Goal: Task Accomplishment & Management: Complete application form

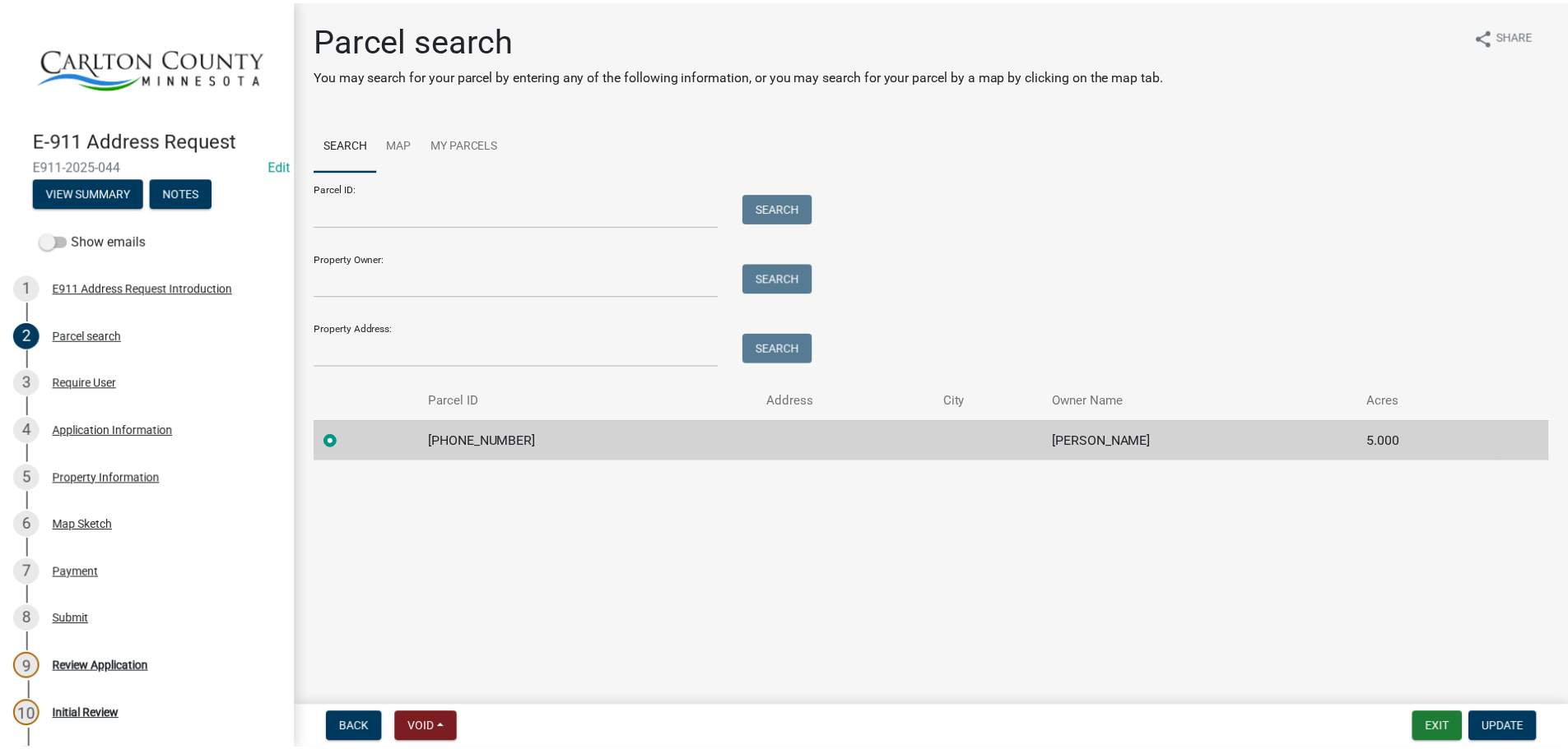
scroll to position [184, 0]
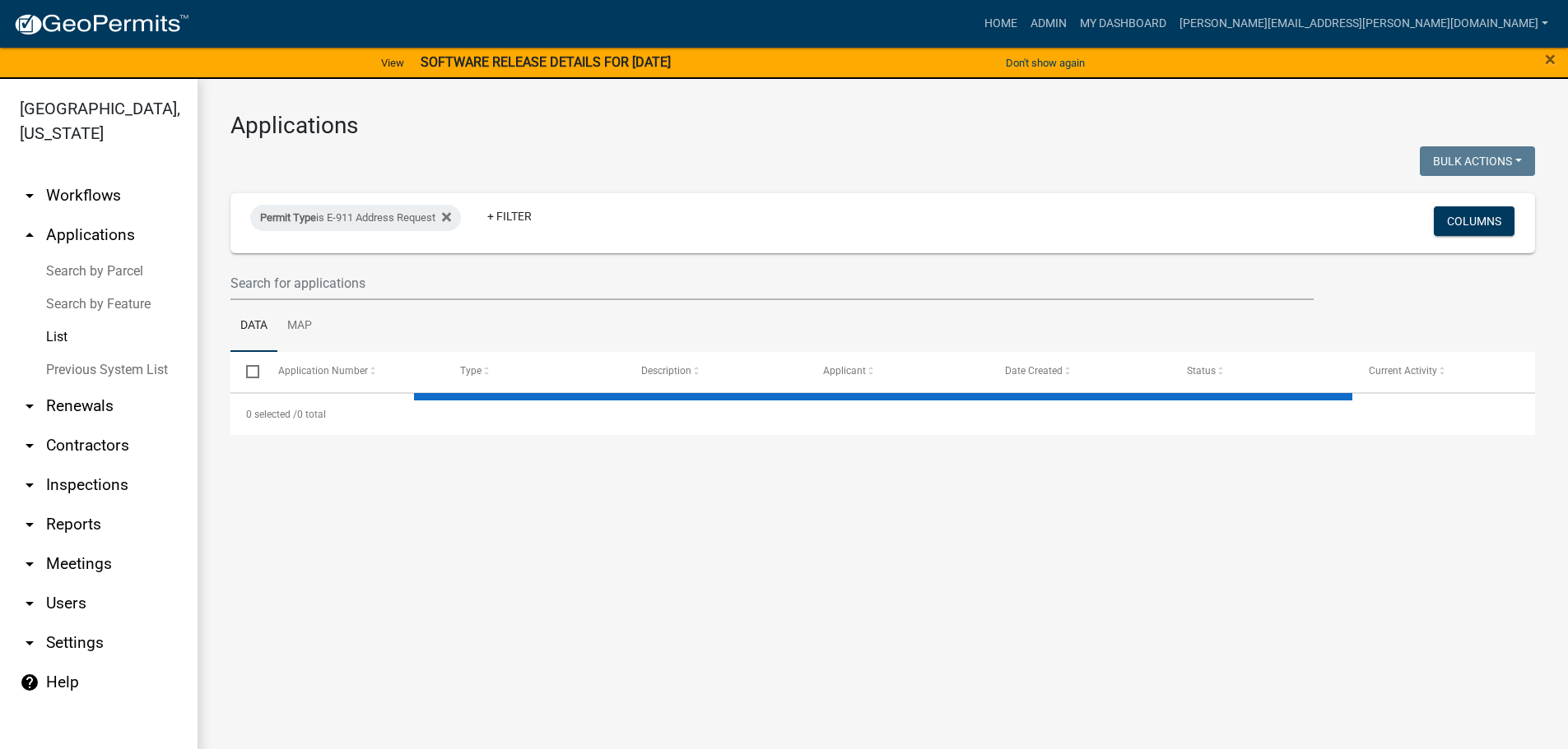
select select "3: 100"
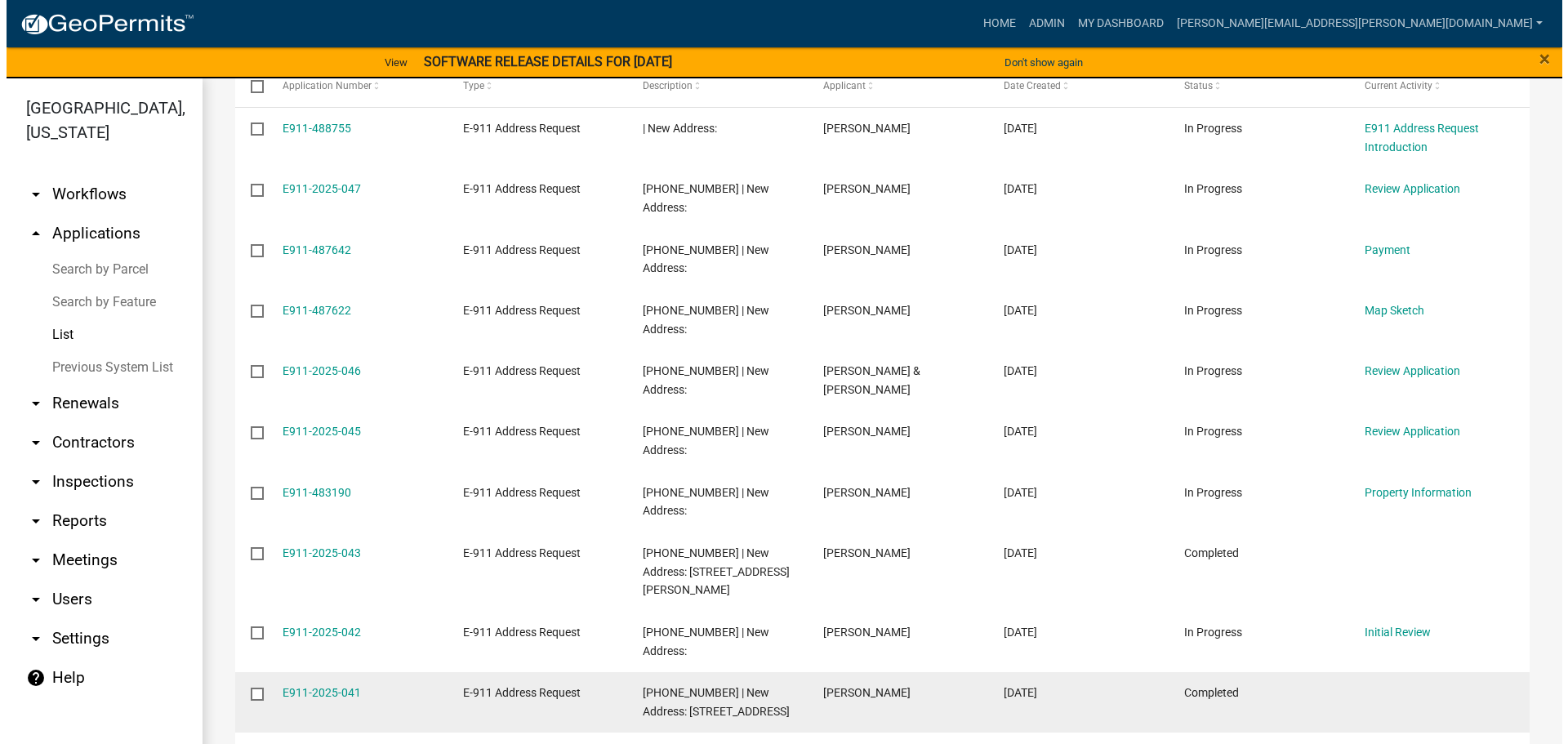
scroll to position [245, 0]
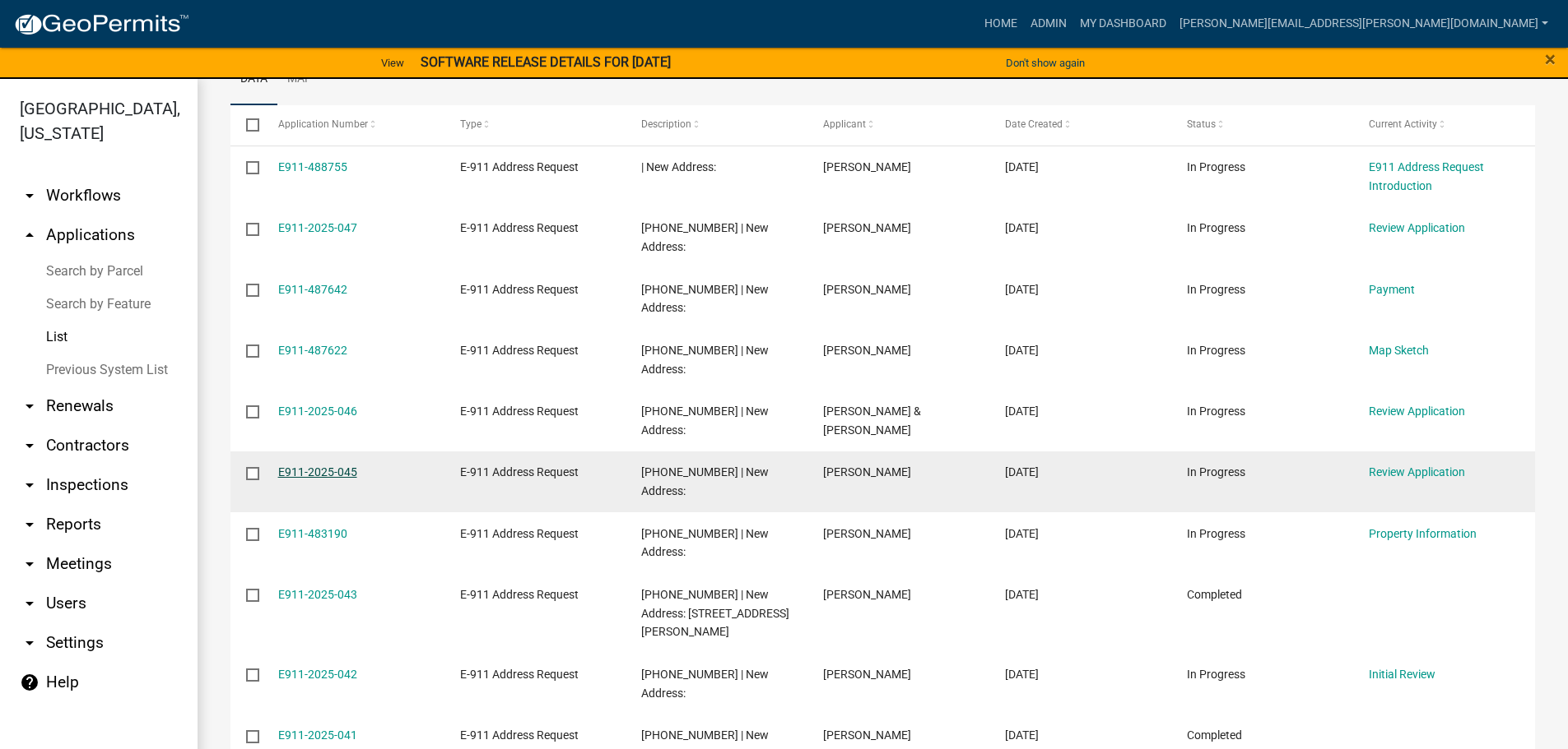
click at [294, 465] on link "E911-2025-045" at bounding box center [317, 471] width 79 height 13
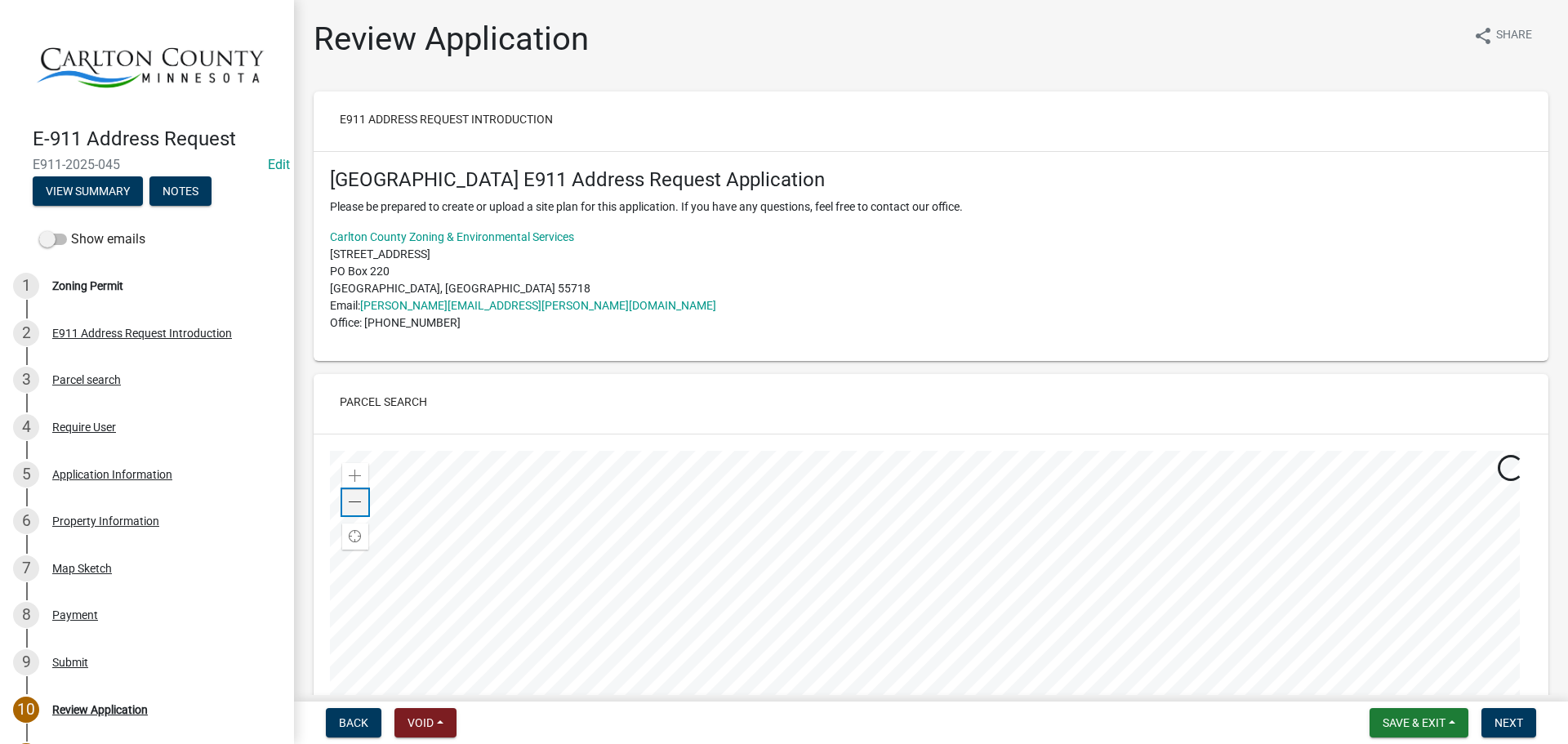
click at [368, 506] on div "Zoom in Zoom out Find my location Maxar, Microsoft Powered by [PERSON_NAME]" at bounding box center [931, 654] width 1202 height 408
click at [368, 506] on div at bounding box center [931, 654] width 1202 height 408
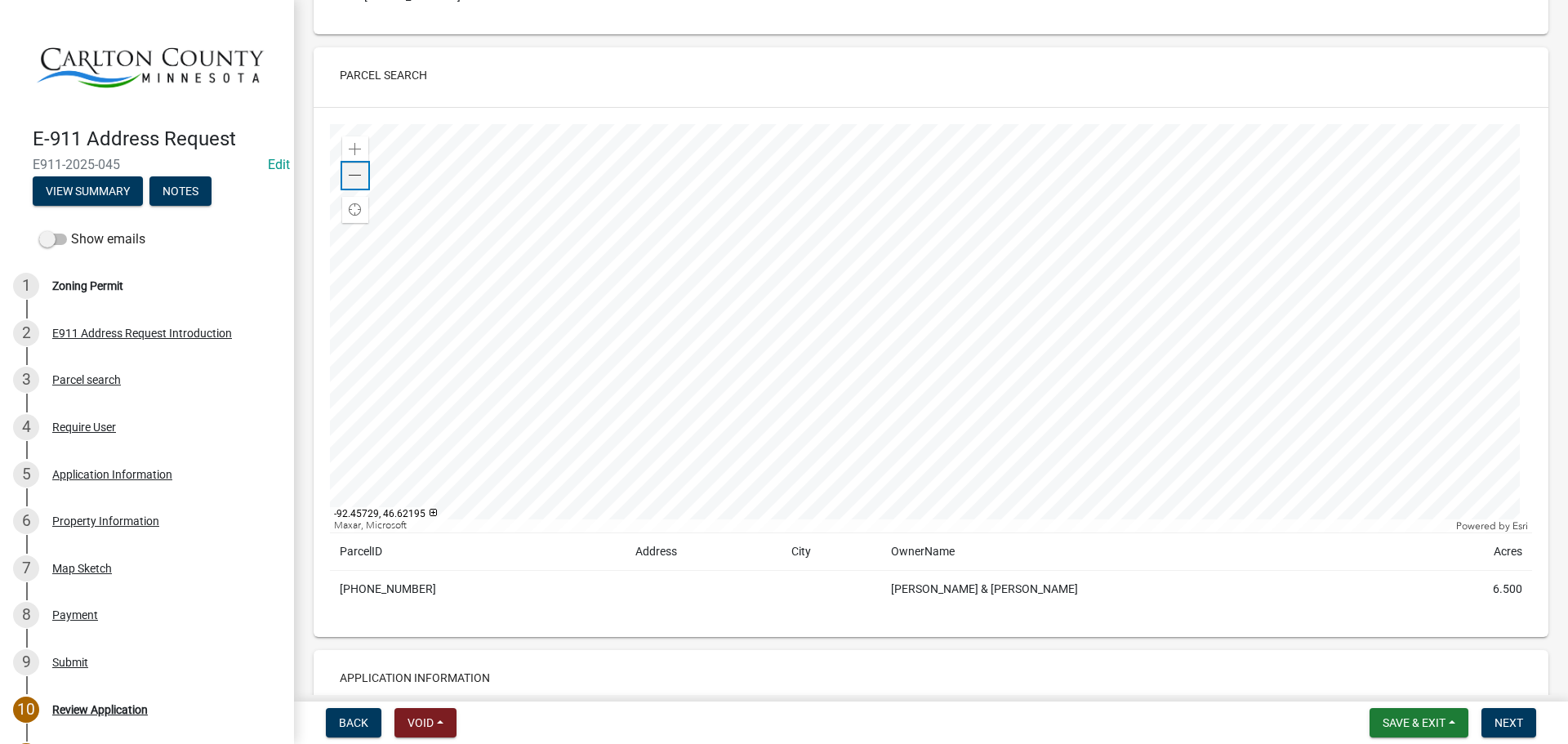
click at [353, 173] on span at bounding box center [355, 175] width 13 height 13
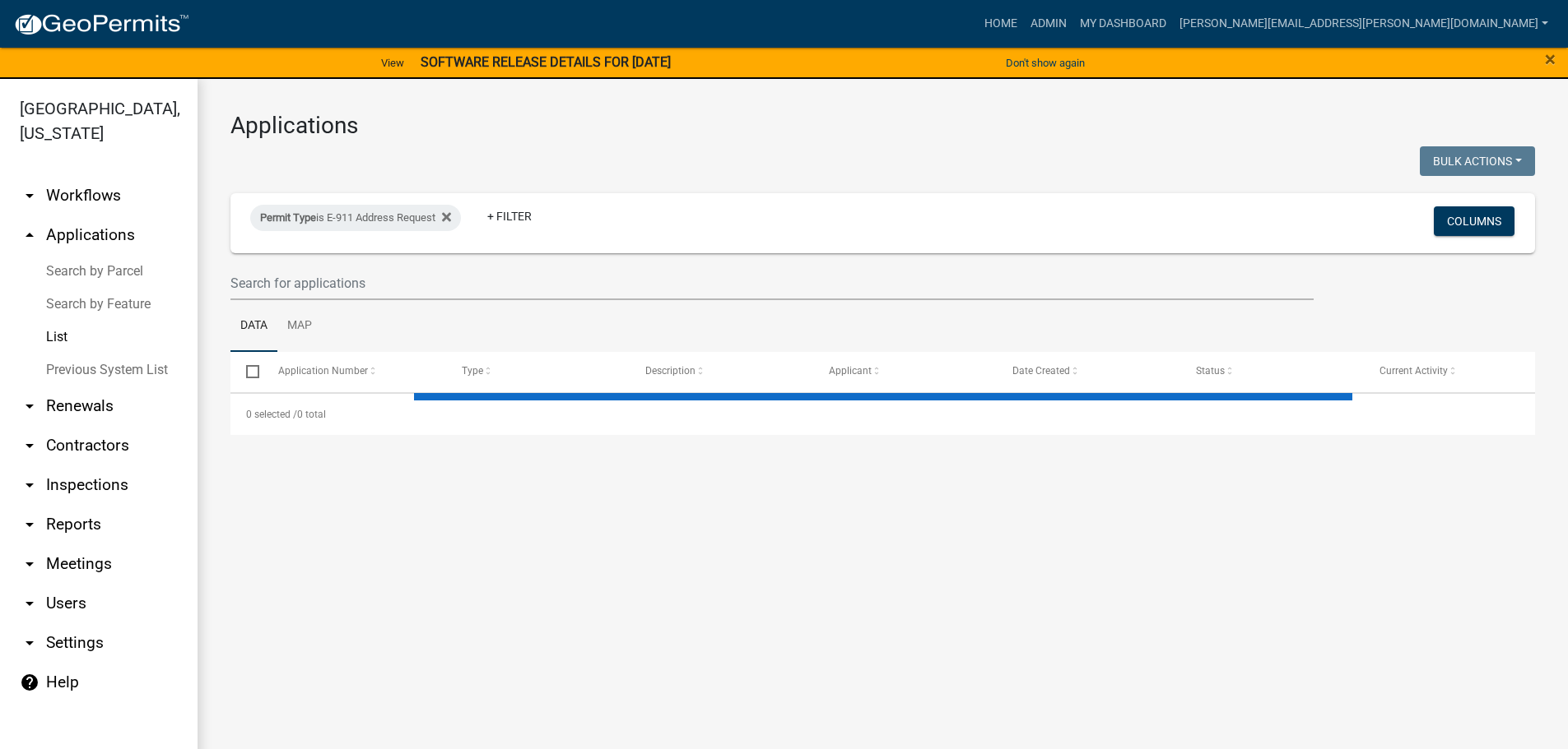
select select "3: 100"
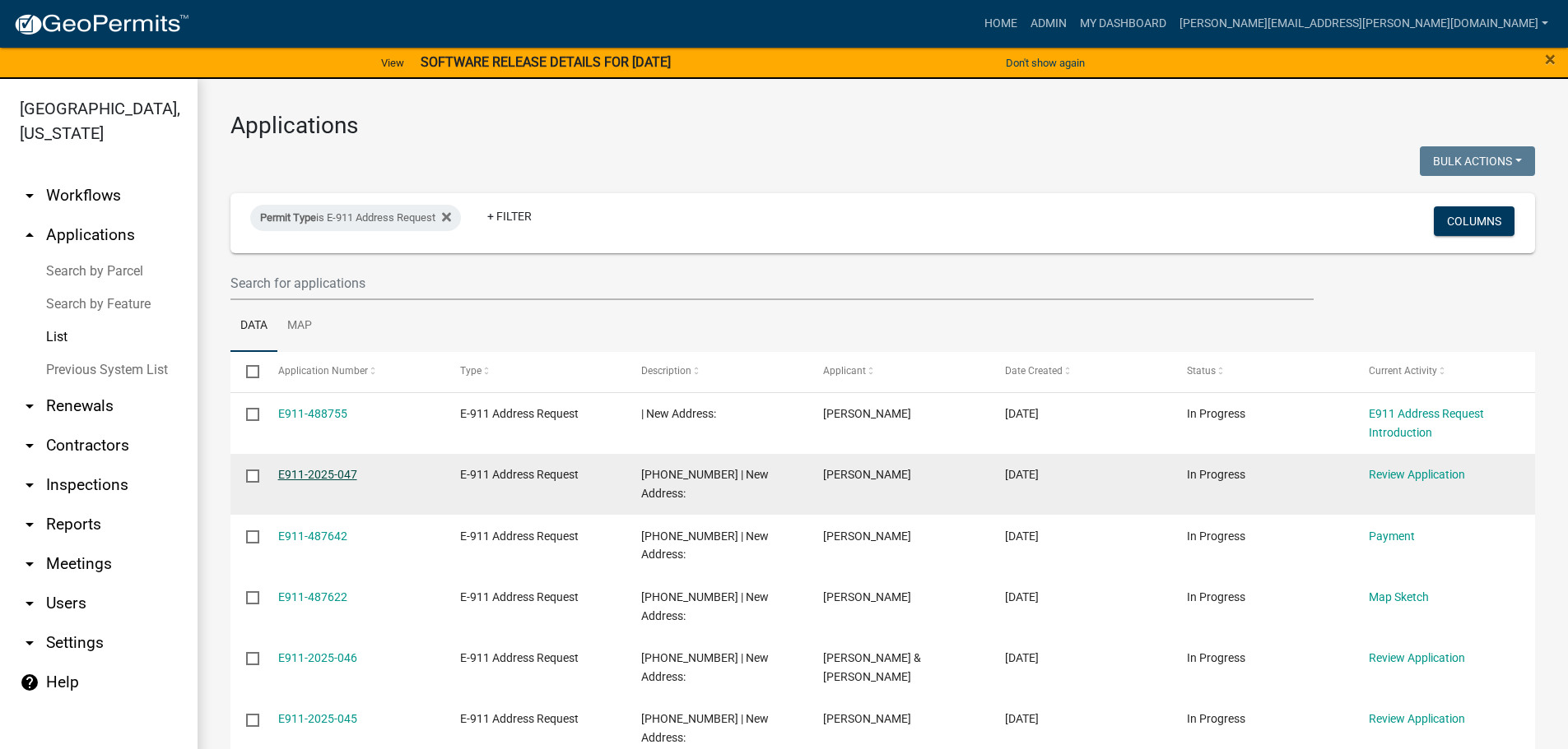
click at [314, 472] on link "E911-2025-047" at bounding box center [317, 474] width 79 height 13
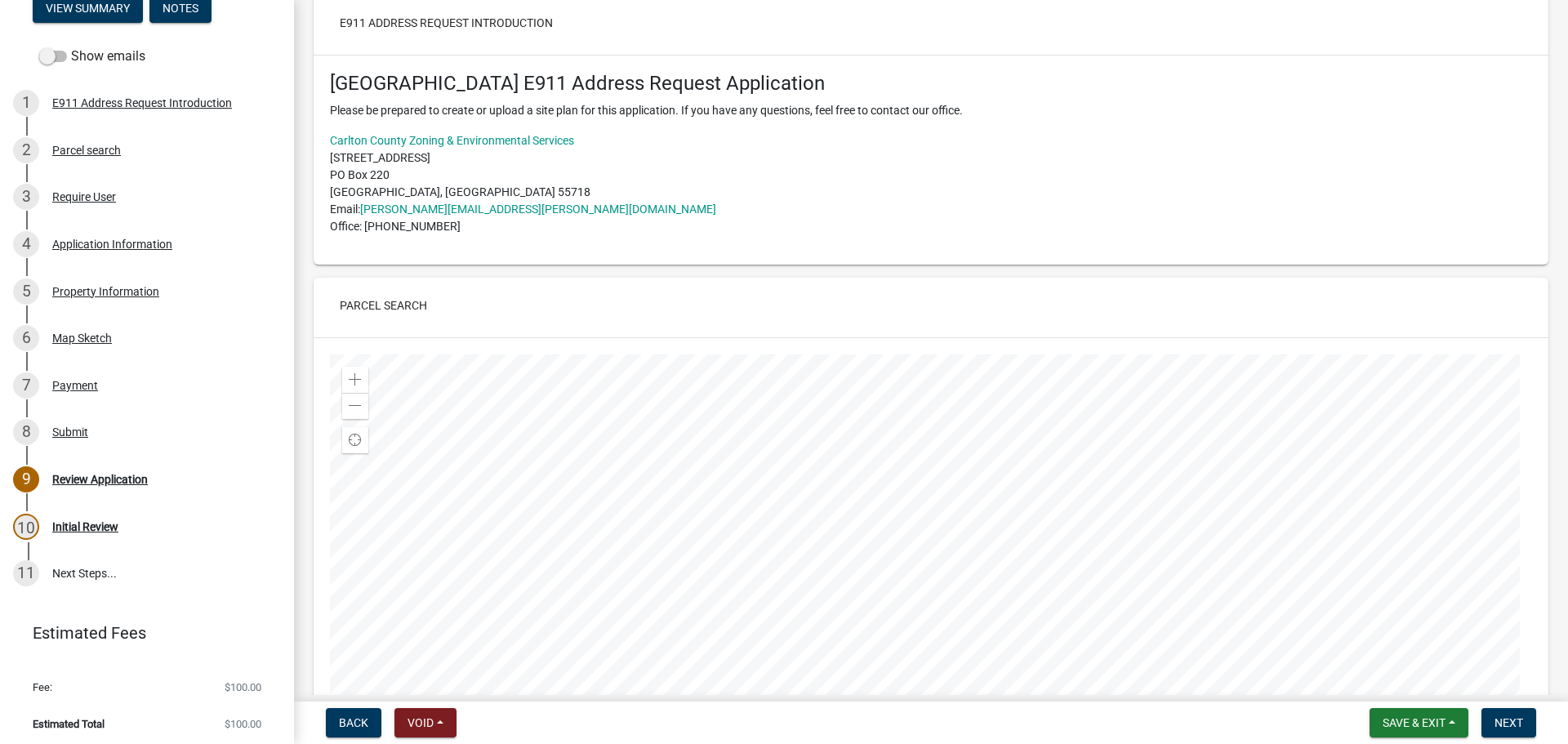
scroll to position [245, 0]
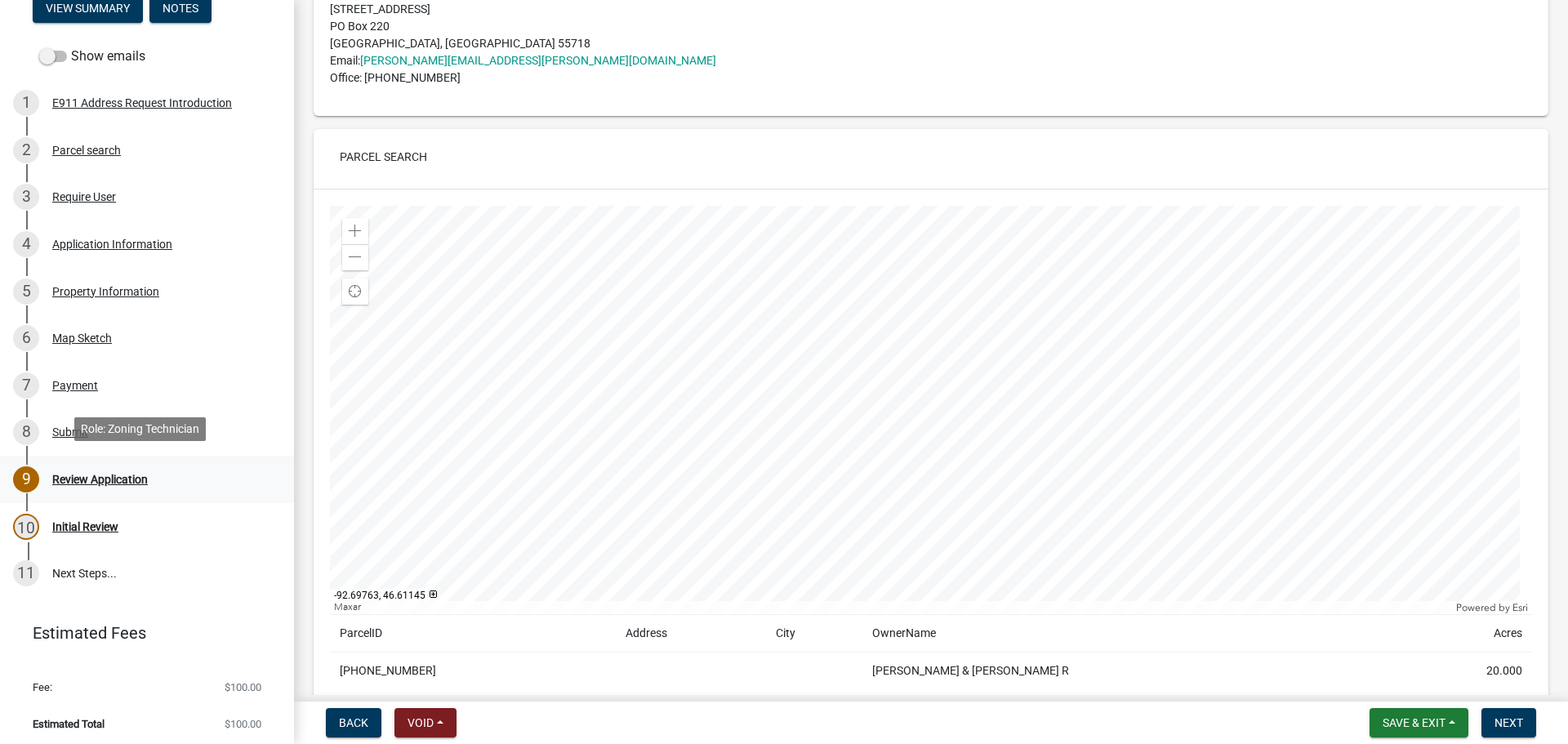
click at [120, 474] on div "Review Application" at bounding box center [100, 479] width 96 height 11
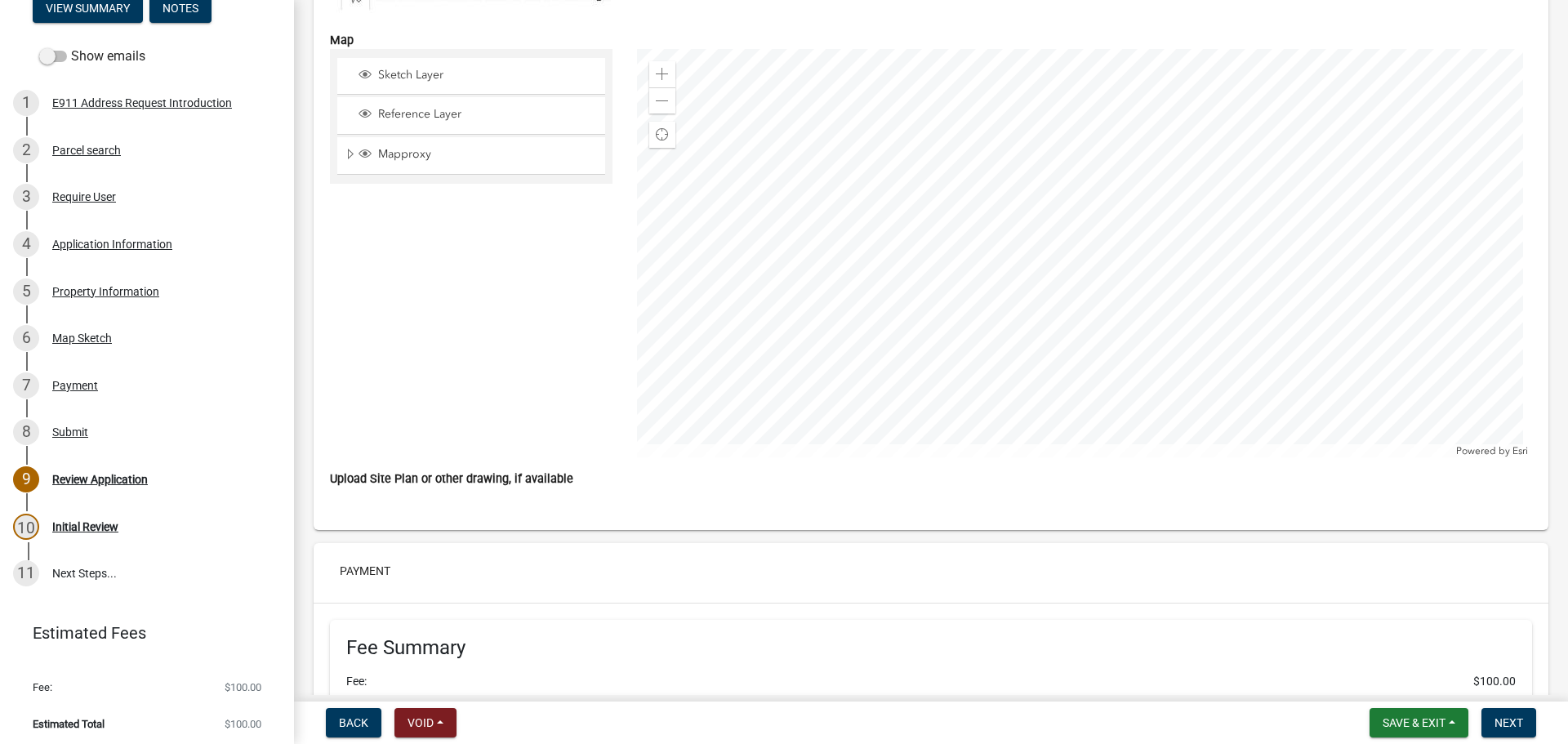
scroll to position [3676, 0]
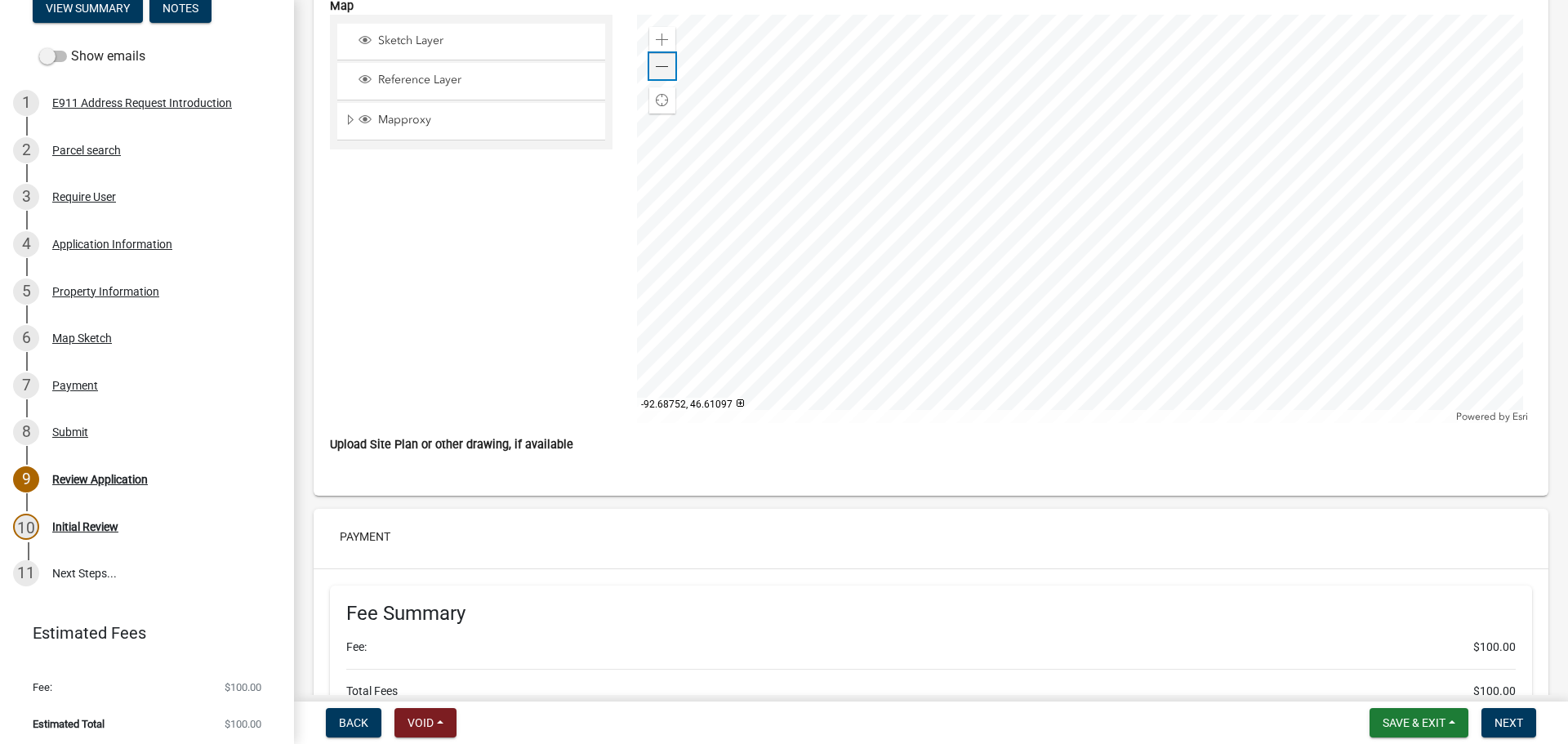
click at [661, 69] on span at bounding box center [662, 66] width 13 height 13
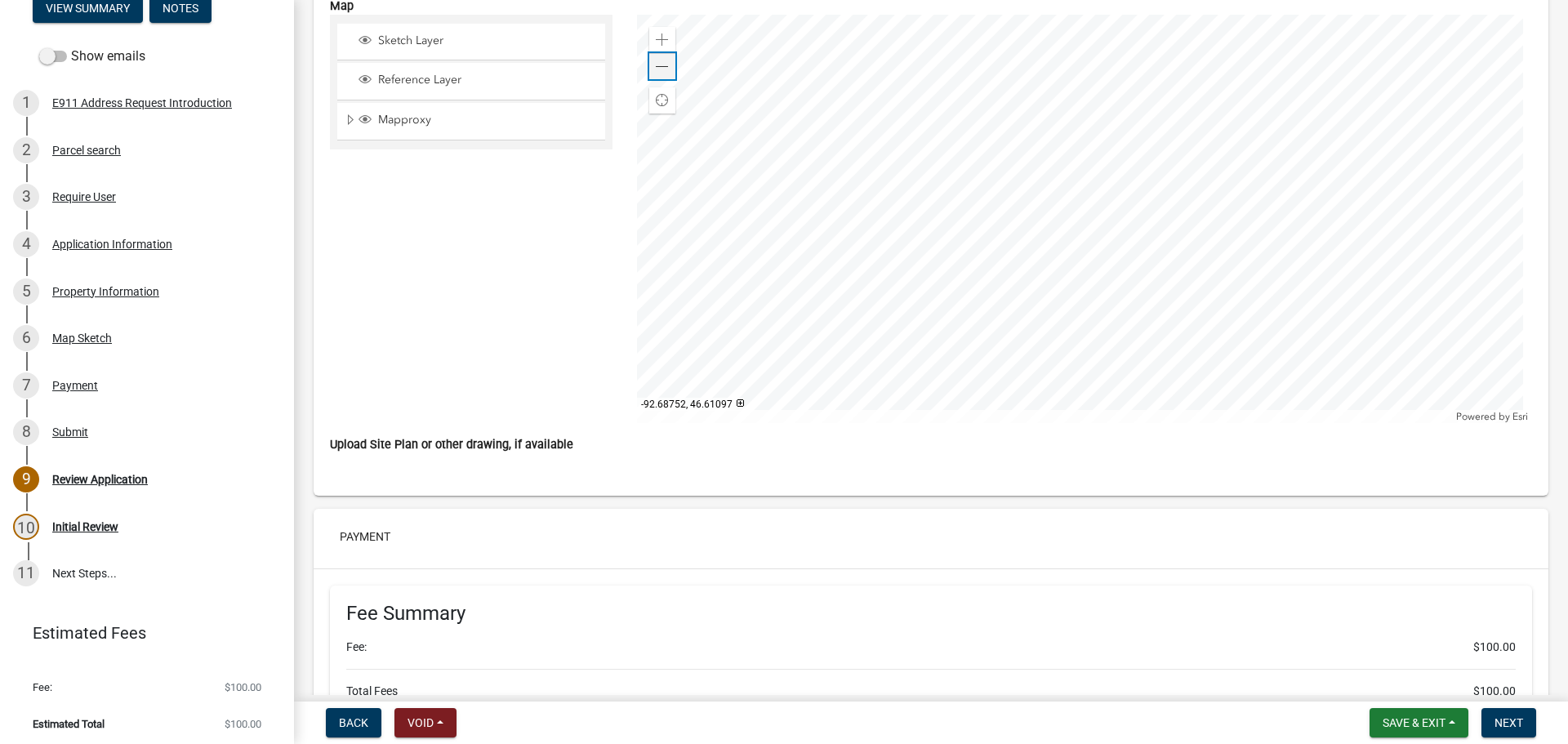
click at [660, 68] on span at bounding box center [662, 66] width 13 height 13
click at [869, 107] on div at bounding box center [1084, 218] width 896 height 408
click at [664, 66] on span at bounding box center [662, 66] width 13 height 13
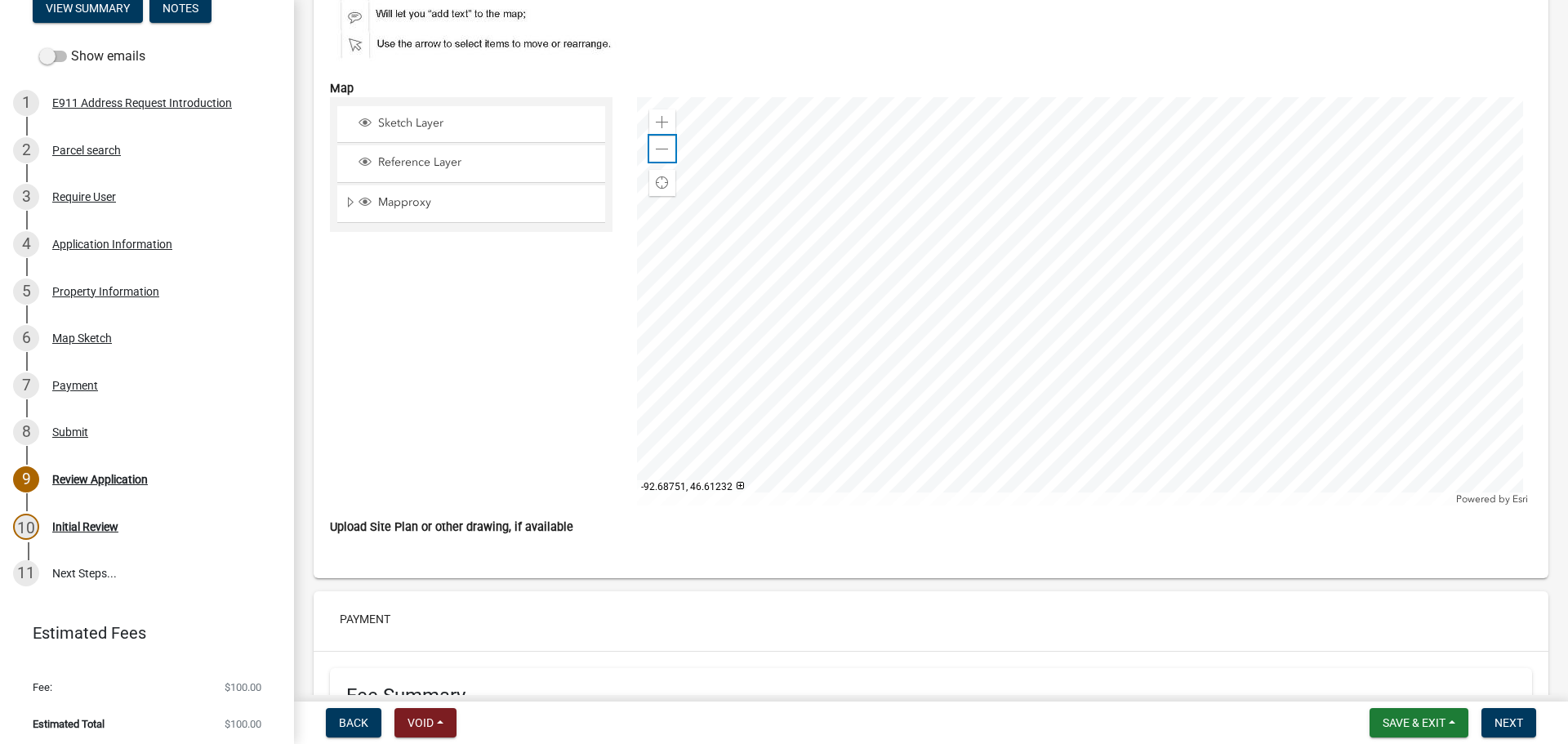
scroll to position [3595, 0]
click at [660, 124] on span at bounding box center [662, 121] width 13 height 13
click at [813, 234] on div at bounding box center [1084, 300] width 896 height 408
click at [989, 143] on div at bounding box center [1084, 300] width 896 height 408
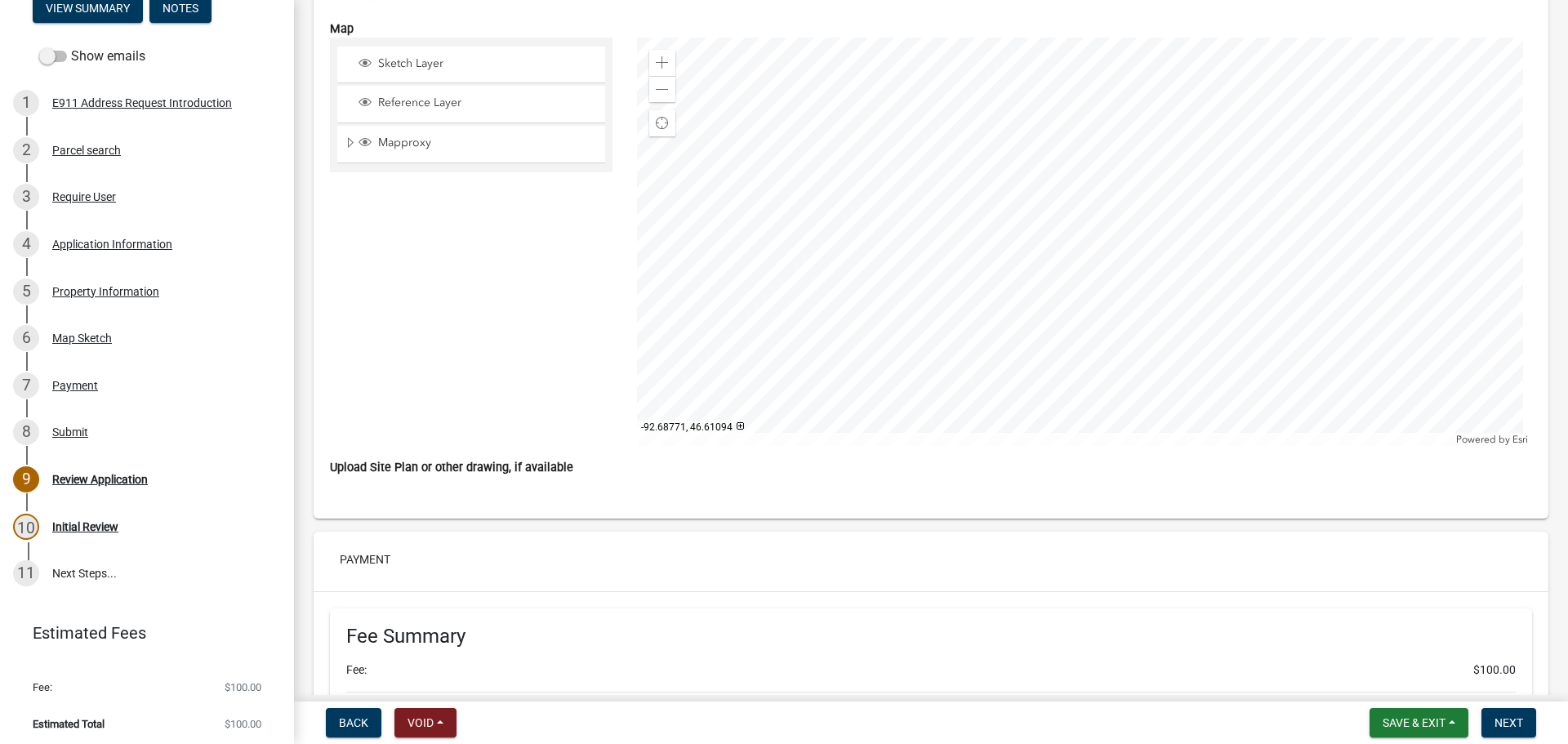
scroll to position [3676, 0]
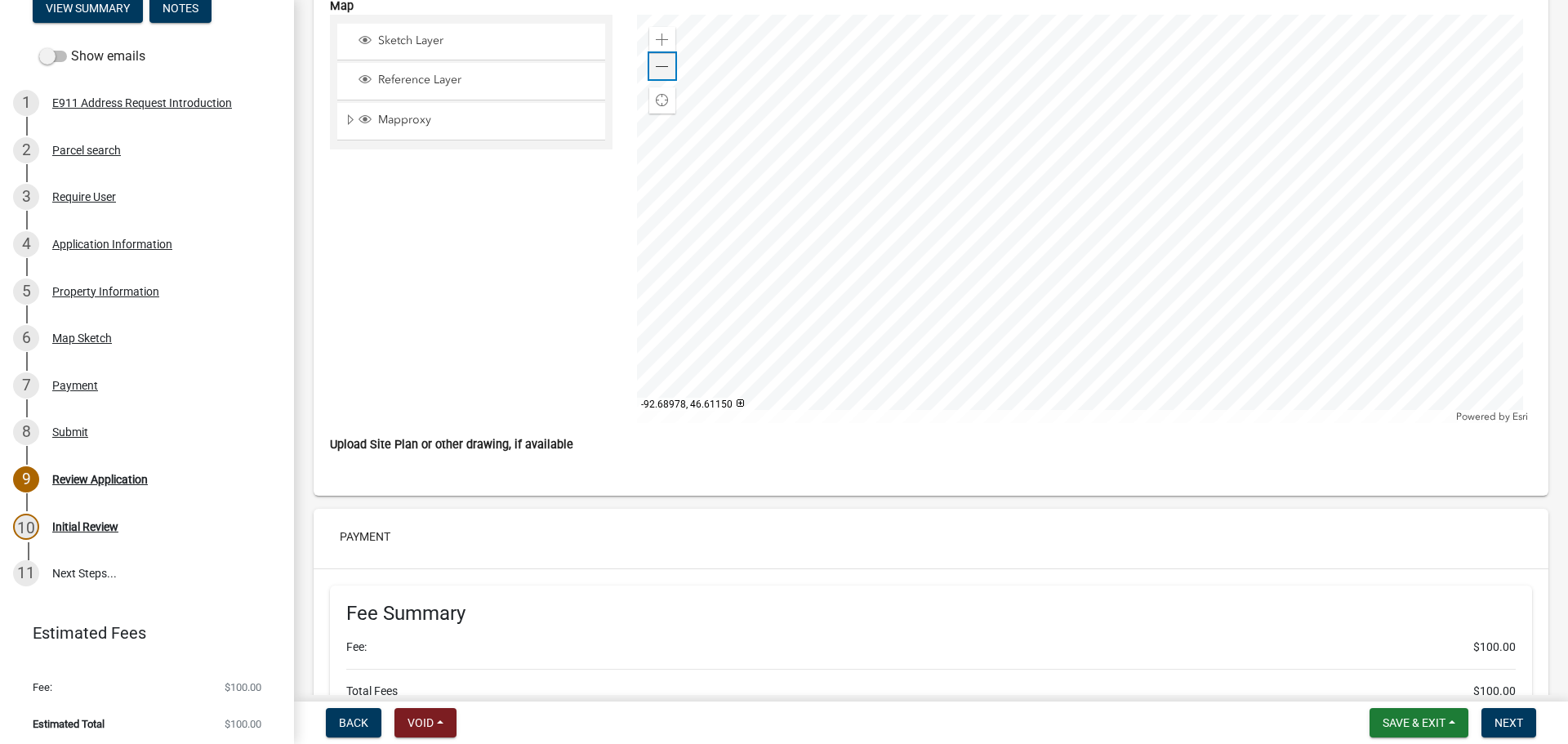
click at [657, 64] on span at bounding box center [662, 66] width 13 height 13
